Goal: Find specific page/section: Find specific page/section

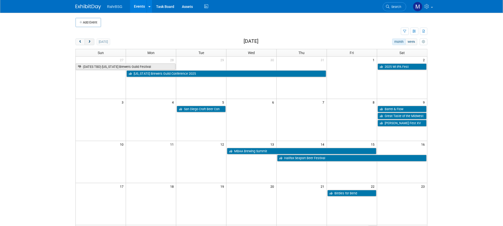
click at [91, 42] on span "next" at bounding box center [89, 41] width 4 height 3
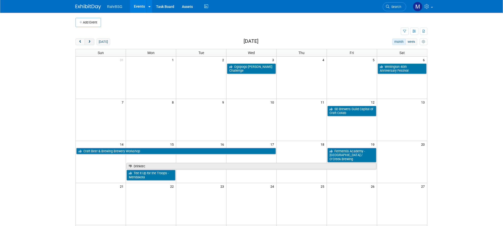
click at [91, 42] on span "next" at bounding box center [89, 41] width 4 height 3
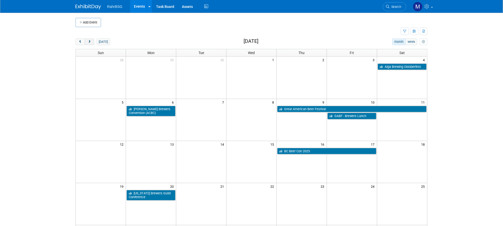
click at [92, 42] on button "next" at bounding box center [89, 42] width 9 height 7
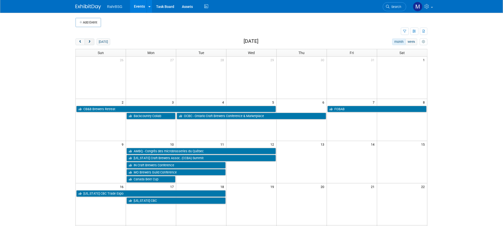
click at [92, 41] on button "next" at bounding box center [89, 42] width 9 height 7
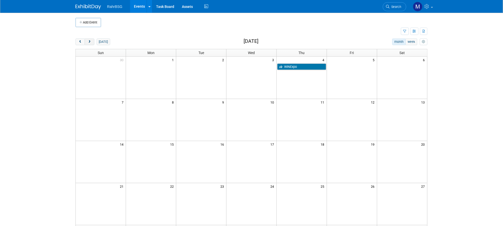
click at [91, 41] on span "next" at bounding box center [89, 41] width 4 height 3
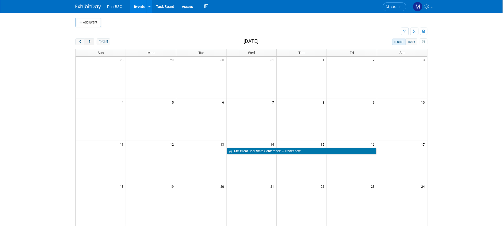
click at [93, 42] on button "next" at bounding box center [89, 42] width 9 height 7
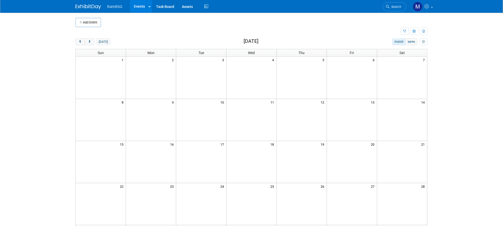
scroll to position [0, 0]
click at [91, 40] on button "next" at bounding box center [89, 41] width 9 height 7
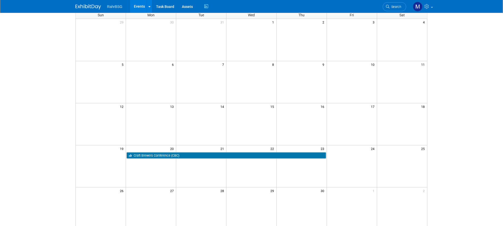
scroll to position [0, 0]
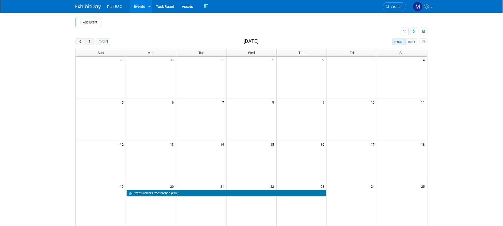
click at [91, 42] on span "next" at bounding box center [89, 41] width 4 height 3
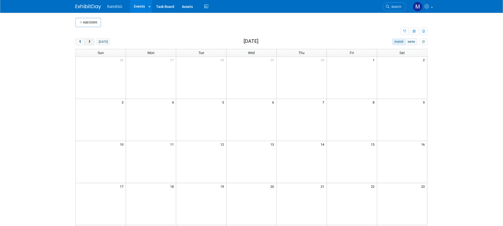
click at [91, 42] on span "next" at bounding box center [89, 41] width 4 height 3
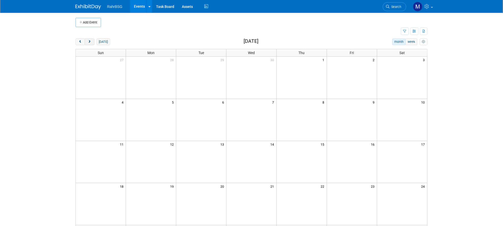
click at [90, 41] on span "next" at bounding box center [89, 41] width 4 height 3
